Goal: Navigation & Orientation: Find specific page/section

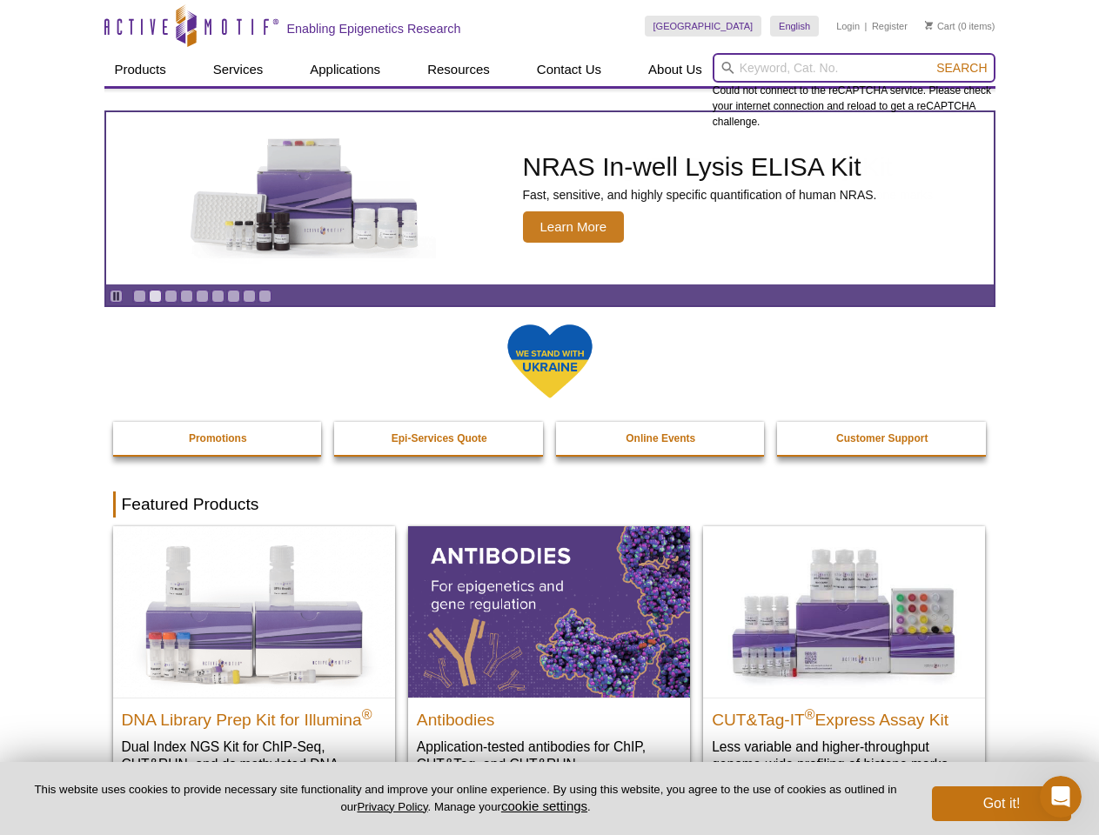
click at [854, 68] on input "search" at bounding box center [854, 68] width 283 height 30
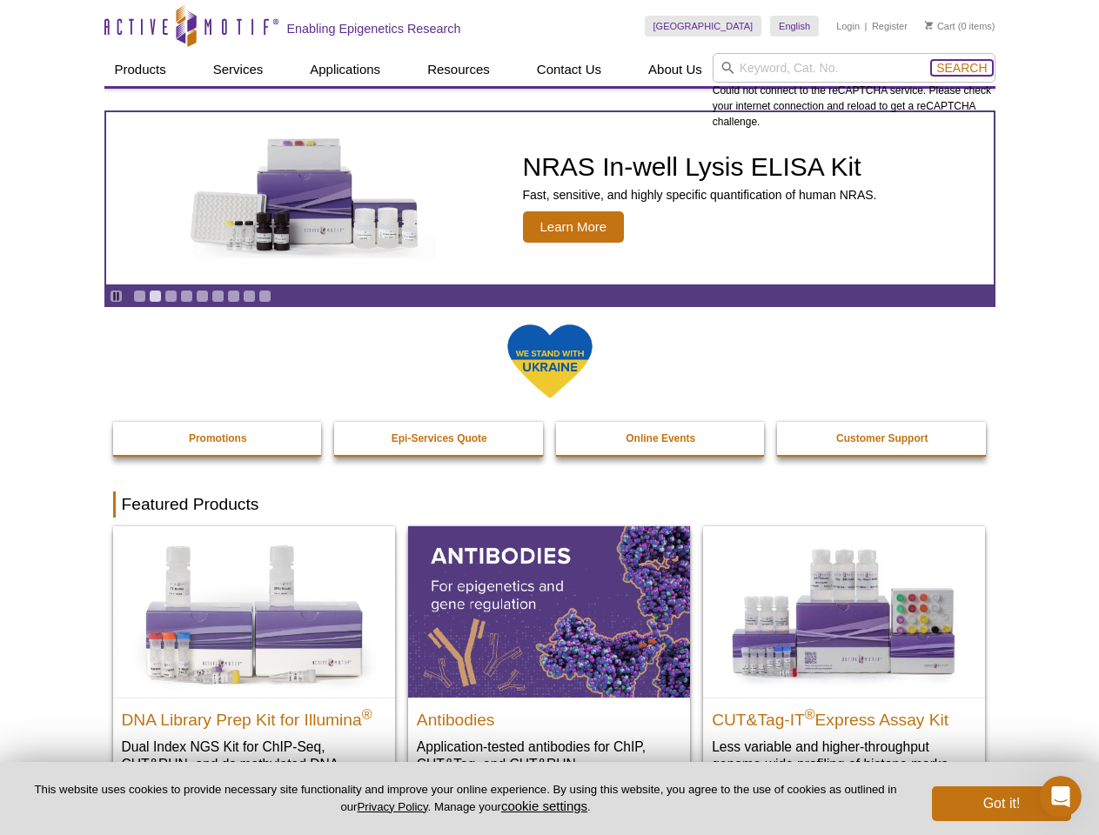
click at [961, 68] on span "Search" at bounding box center [961, 68] width 50 height 14
click at [116, 296] on icon "Pause" at bounding box center [115, 296] width 11 height 11
click at [139, 296] on link "Go to slide 1" at bounding box center [139, 296] width 13 height 13
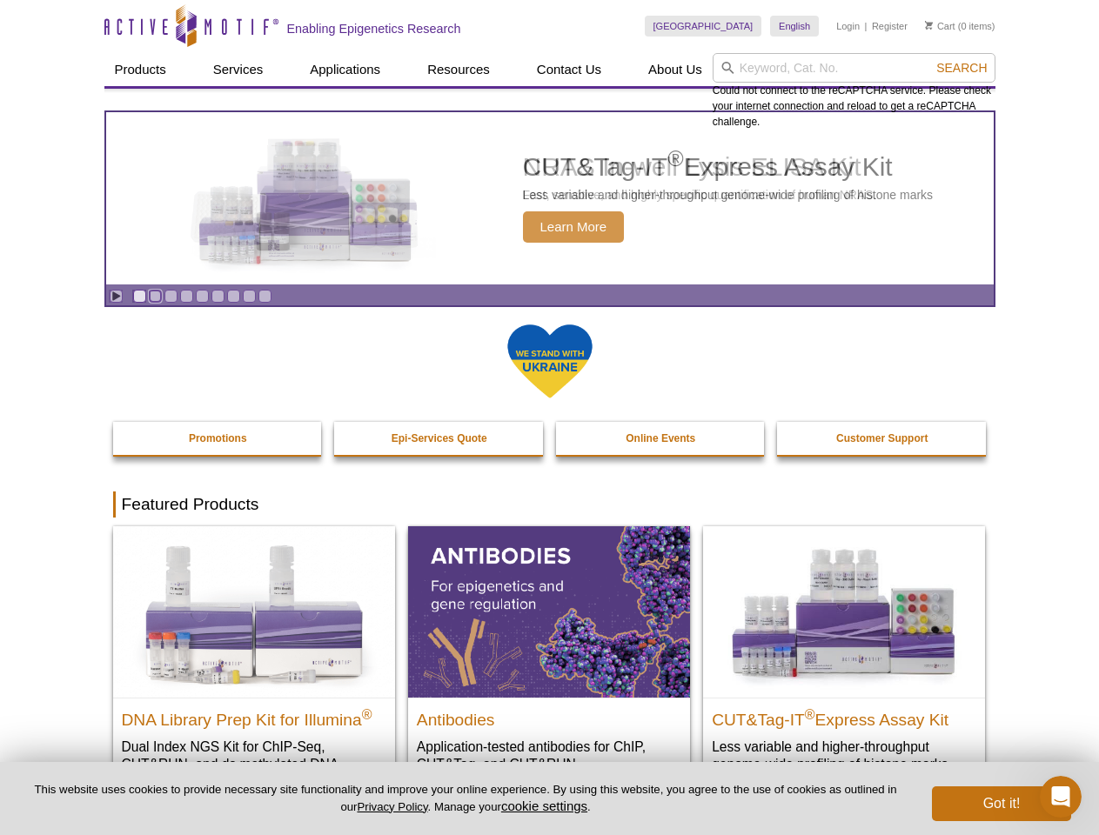
click at [155, 296] on link "Go to slide 2" at bounding box center [155, 296] width 13 height 13
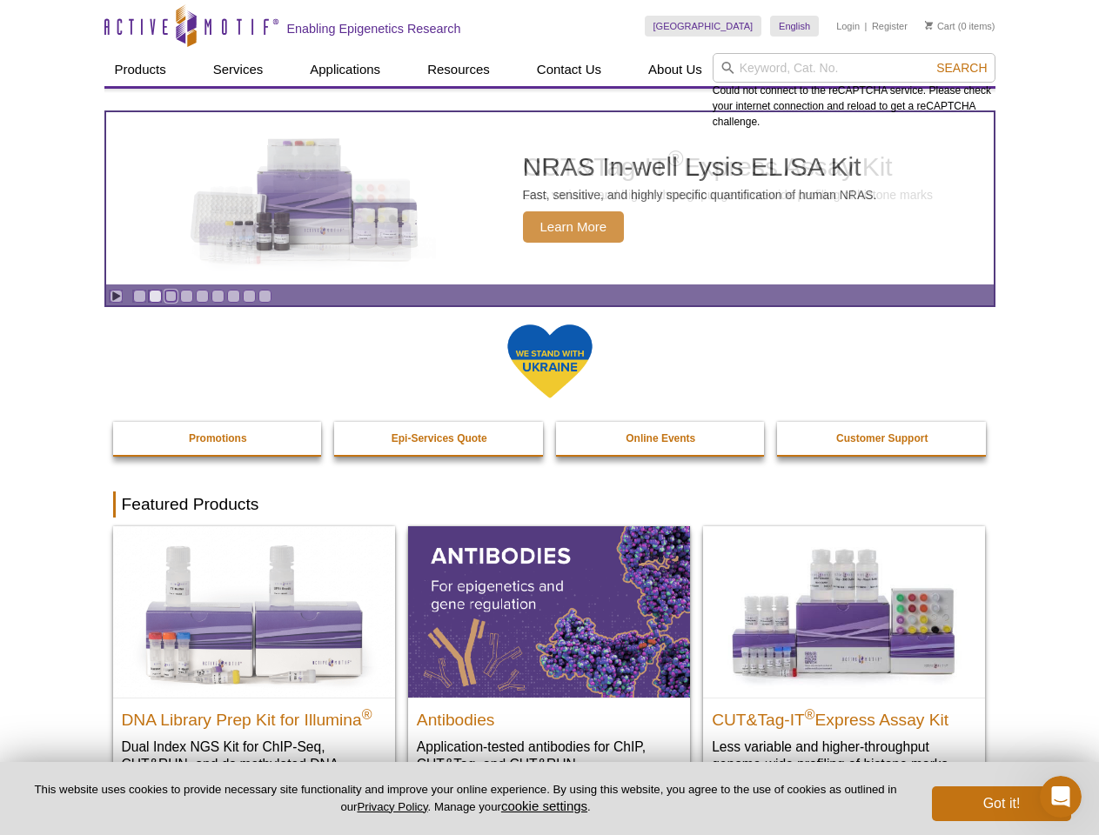
click at [171, 296] on link "Go to slide 3" at bounding box center [170, 296] width 13 height 13
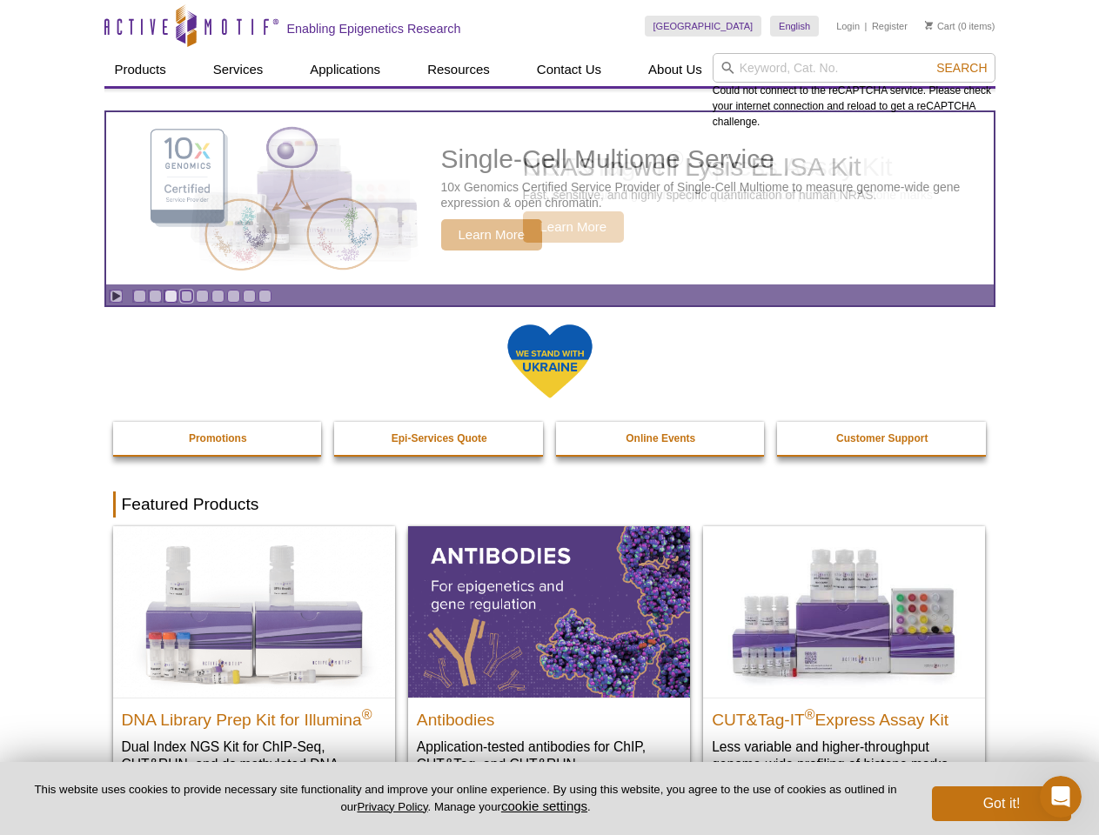
click at [186, 296] on link "Go to slide 4" at bounding box center [186, 296] width 13 height 13
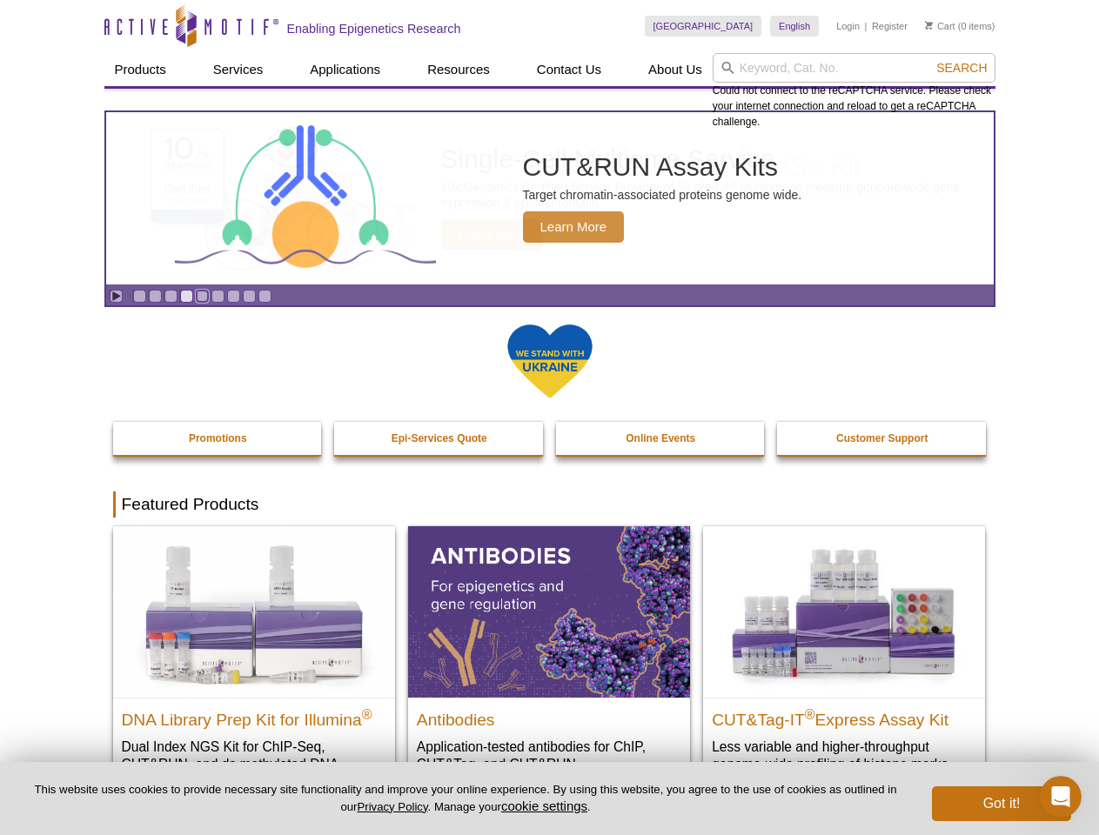
click at [202, 296] on link "Go to slide 5" at bounding box center [202, 296] width 13 height 13
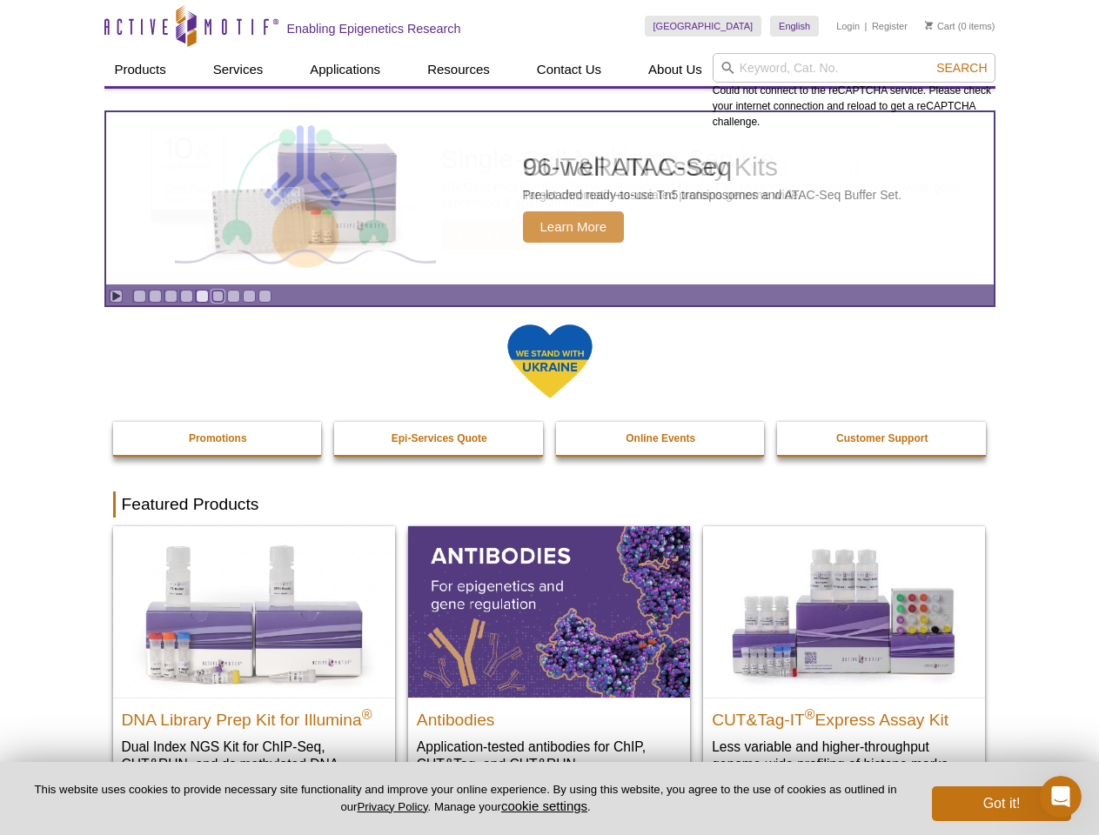
click at [218, 296] on link "Go to slide 6" at bounding box center [217, 296] width 13 height 13
